Goal: Information Seeking & Learning: Learn about a topic

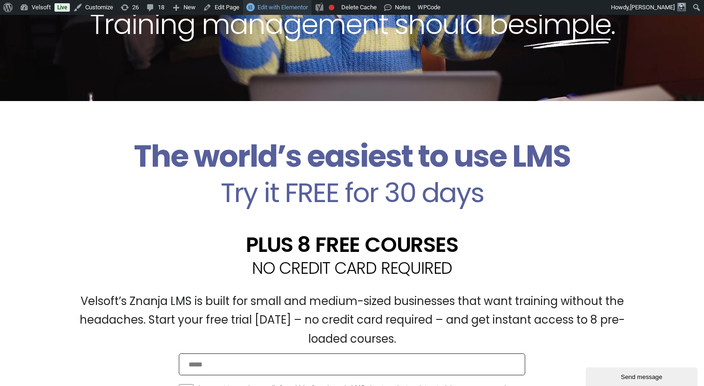
click at [276, 6] on span "Edit with Elementor" at bounding box center [283, 7] width 50 height 7
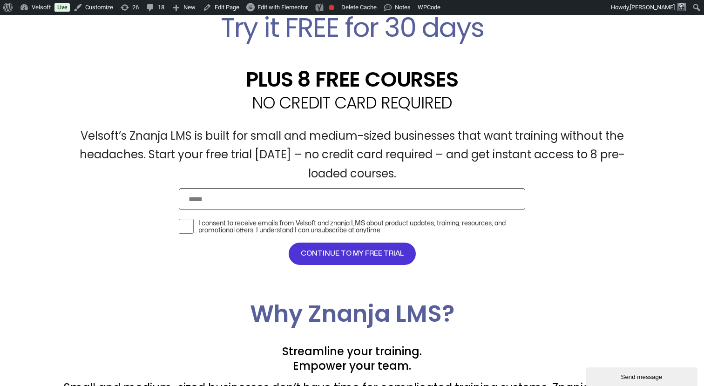
scroll to position [326, 0]
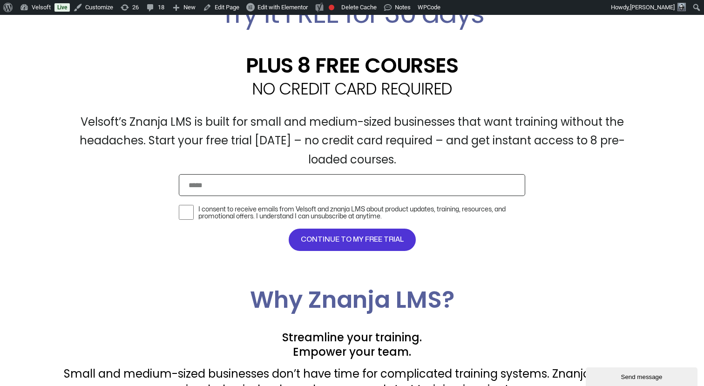
click at [225, 208] on label "I consent to receive emails from Velsoft and znanja LMS about product updates, …" at bounding box center [361, 213] width 327 height 14
click at [217, 218] on label "I consent to receive emails from Velsoft and znanja LMS about product updates, …" at bounding box center [361, 213] width 327 height 14
click at [461, 66] on h2 "PLUS 8 FREE COURSES" at bounding box center [352, 65] width 578 height 21
click at [494, 70] on h2 "PLUS 8 FREE COURSES" at bounding box center [352, 65] width 578 height 21
click at [497, 70] on h2 "PLUS 8 FREE COURSES" at bounding box center [352, 65] width 578 height 21
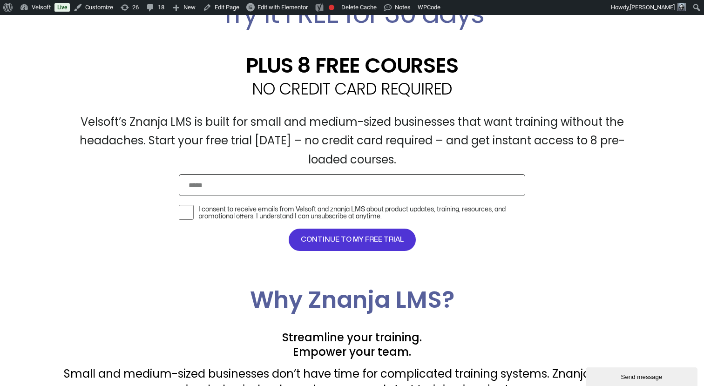
click at [501, 70] on h2 "PLUS 8 FREE COURSES" at bounding box center [352, 65] width 578 height 21
click at [495, 70] on h2 "PLUS 8 FREE COURSES" at bounding box center [352, 65] width 578 height 21
click at [493, 43] on div "PLUS 8 FREE COURSES" at bounding box center [352, 54] width 578 height 44
